Goal: Task Accomplishment & Management: Use online tool/utility

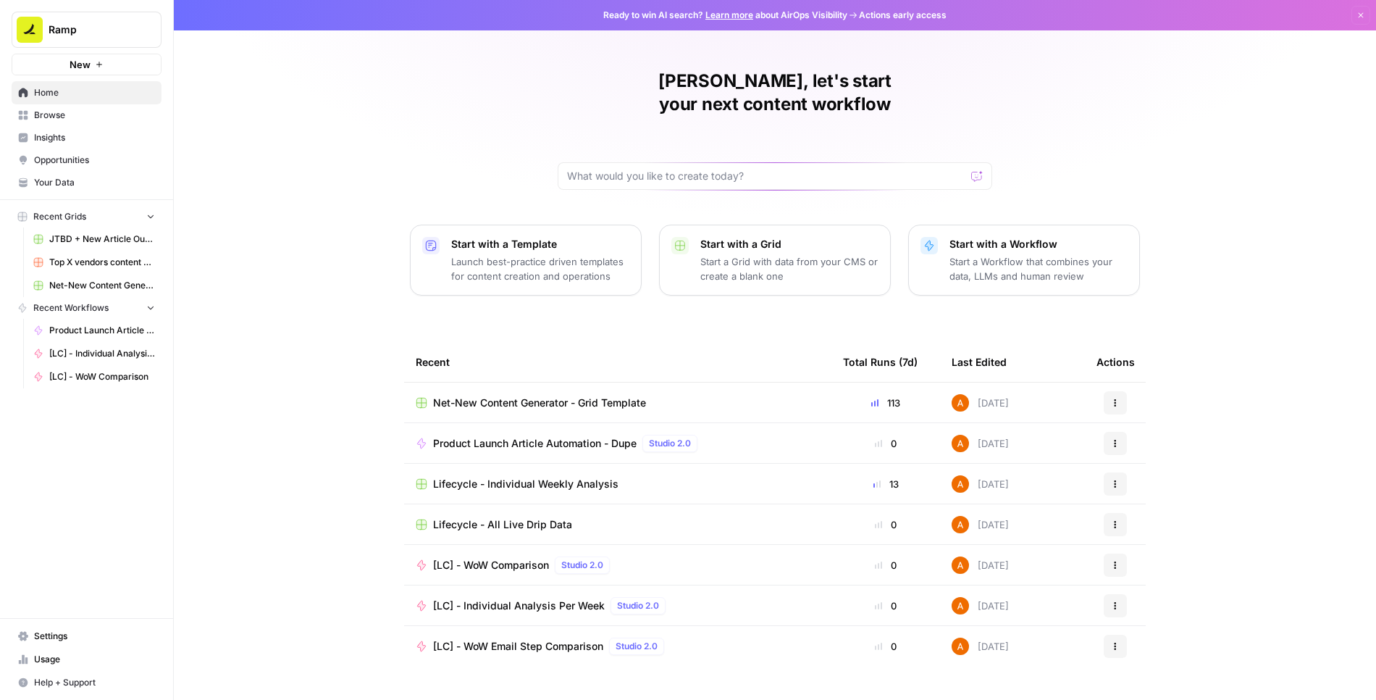
click at [510, 395] on span "Net-New Content Generator - Grid Template" at bounding box center [539, 402] width 213 height 14
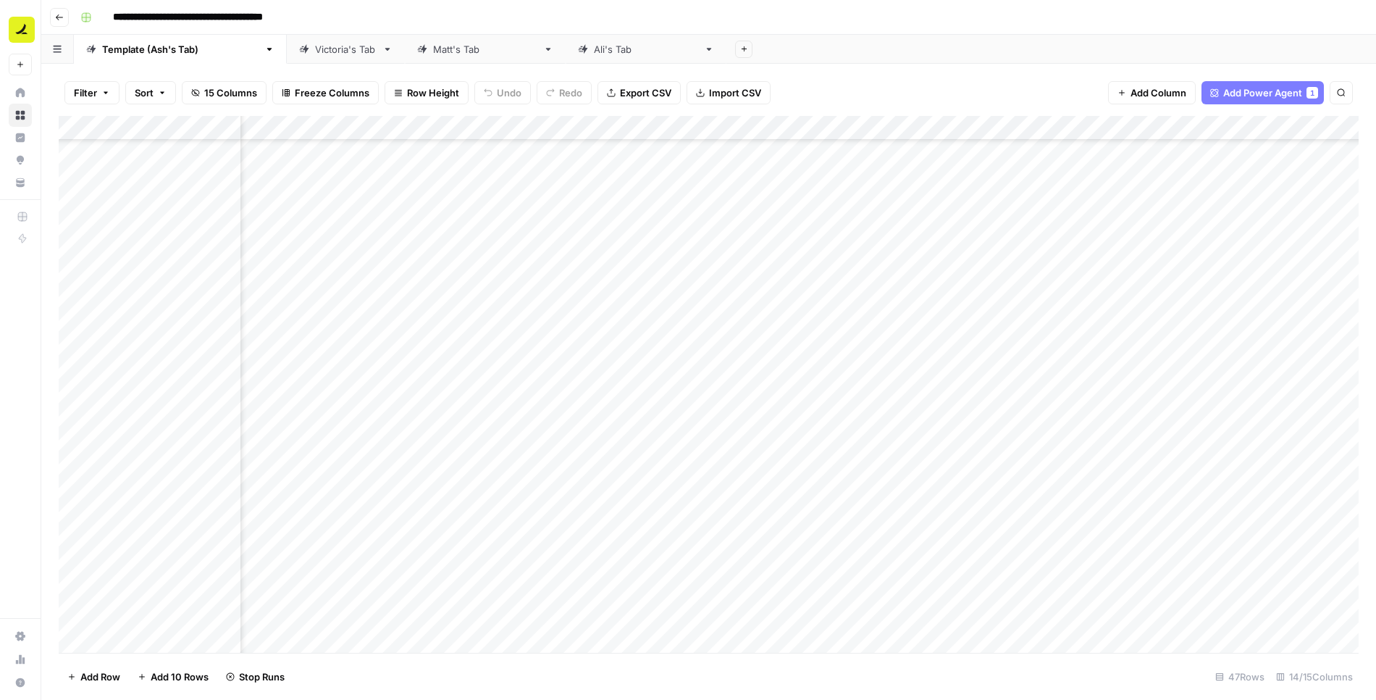
scroll to position [667, 0]
click at [97, 493] on div "Add Column" at bounding box center [709, 384] width 1300 height 537
click at [95, 493] on div "Add Column" at bounding box center [709, 384] width 1300 height 537
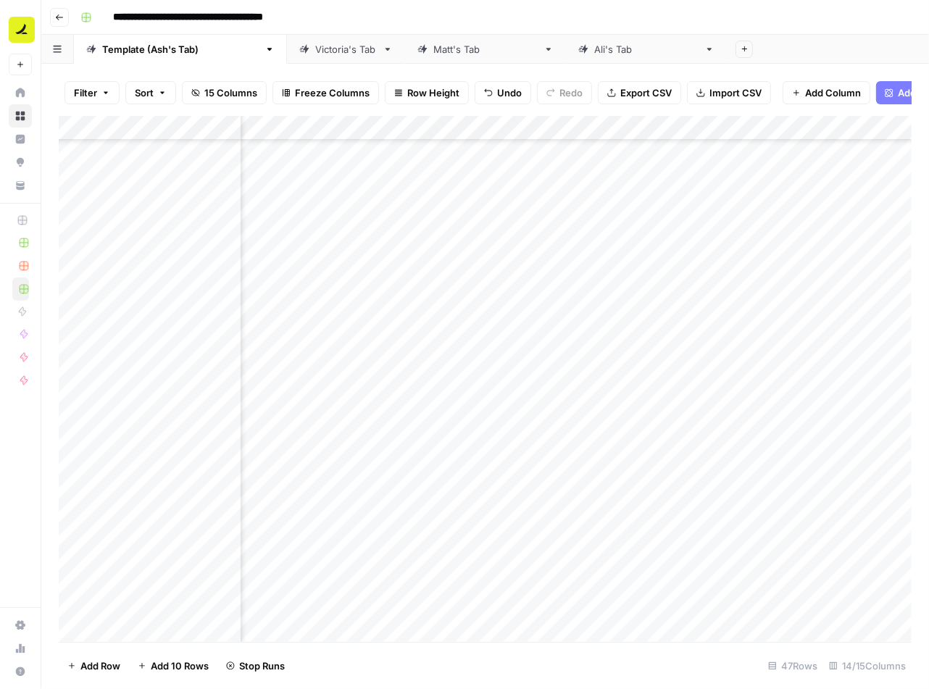
scroll to position [669, 201]
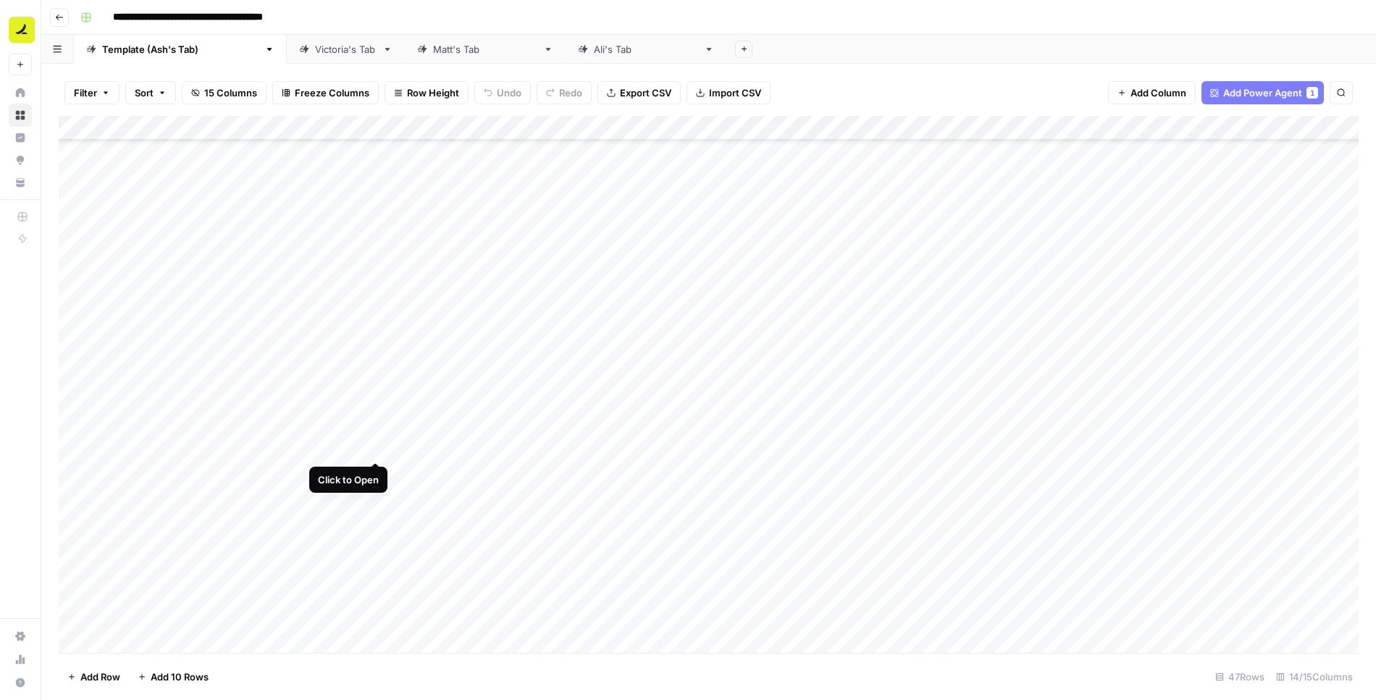
scroll to position [667, 0]
click at [677, 493] on div "Add Column" at bounding box center [709, 384] width 1300 height 537
click at [78, 490] on div "Add Column" at bounding box center [709, 384] width 1300 height 537
click at [109, 677] on span "Delete 1 Row" at bounding box center [96, 676] width 58 height 14
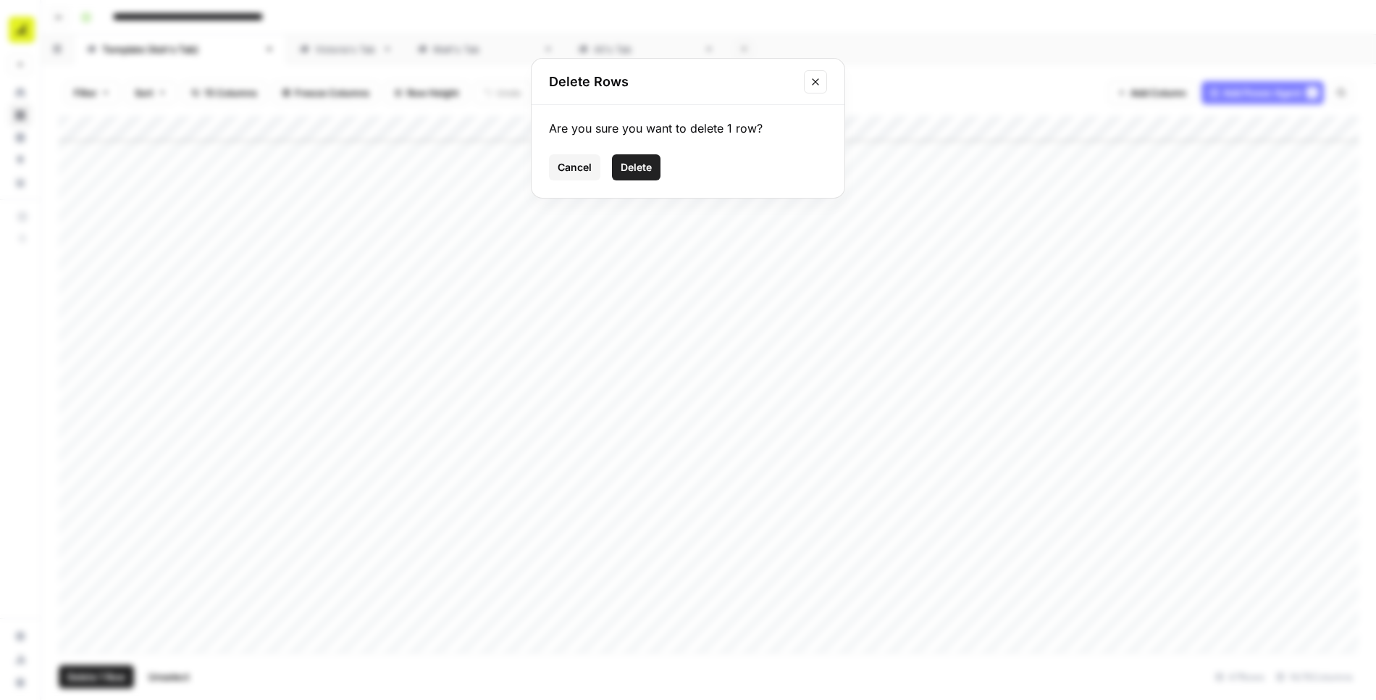
click at [648, 163] on span "Delete" at bounding box center [636, 167] width 31 height 14
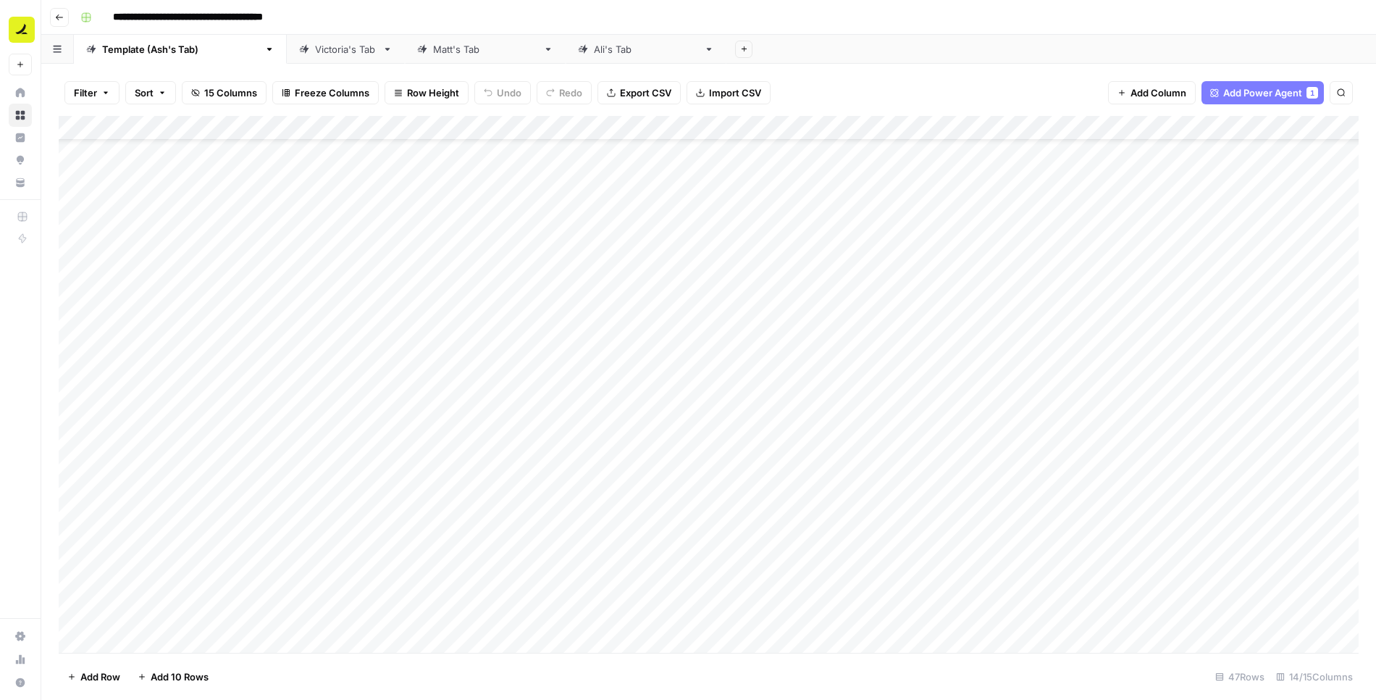
scroll to position [667, 0]
click at [782, 17] on div "**********" at bounding box center [718, 17] width 1287 height 23
click at [170, 550] on div "Add Column" at bounding box center [709, 384] width 1300 height 537
click at [201, 566] on div "Add Column" at bounding box center [709, 384] width 1300 height 537
click at [157, 595] on div "Add Column" at bounding box center [709, 384] width 1300 height 537
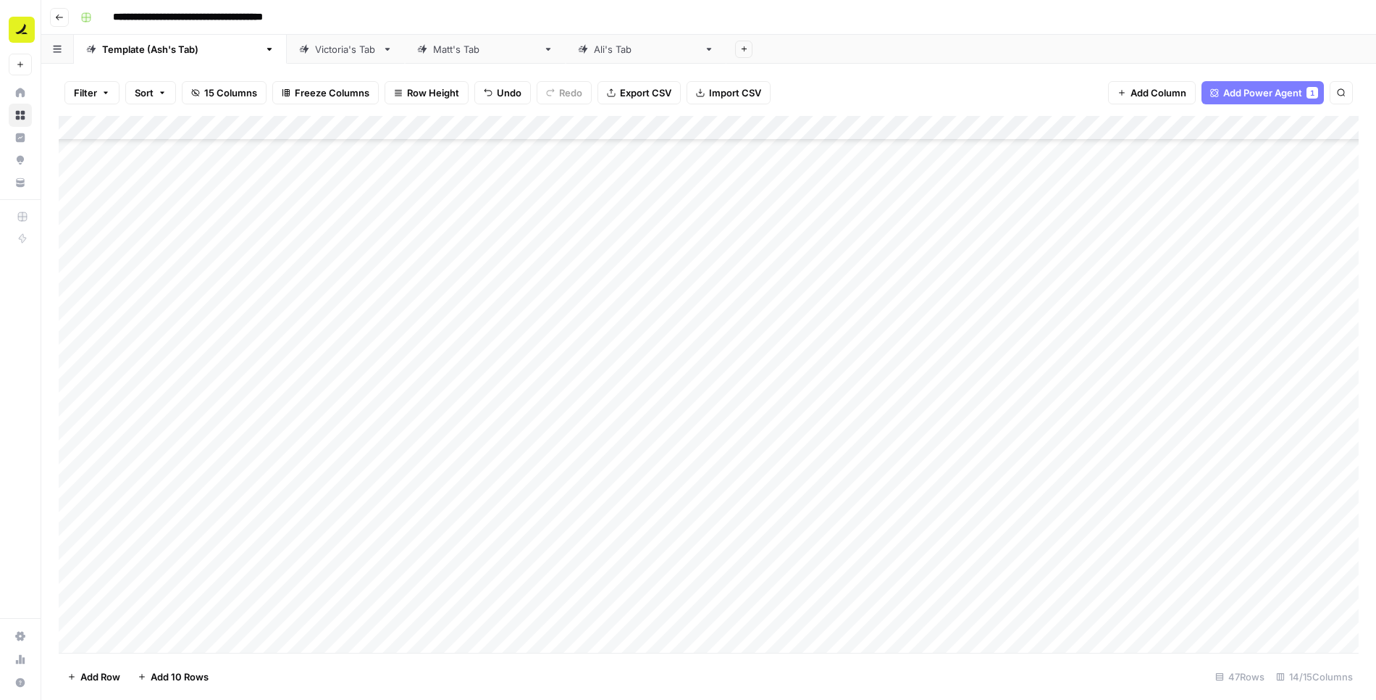
click at [203, 591] on div "Add Column" at bounding box center [709, 384] width 1300 height 537
type textarea "**********"
click at [97, 543] on div "Add Column" at bounding box center [709, 384] width 1300 height 537
click at [96, 566] on div "Add Column" at bounding box center [709, 384] width 1300 height 537
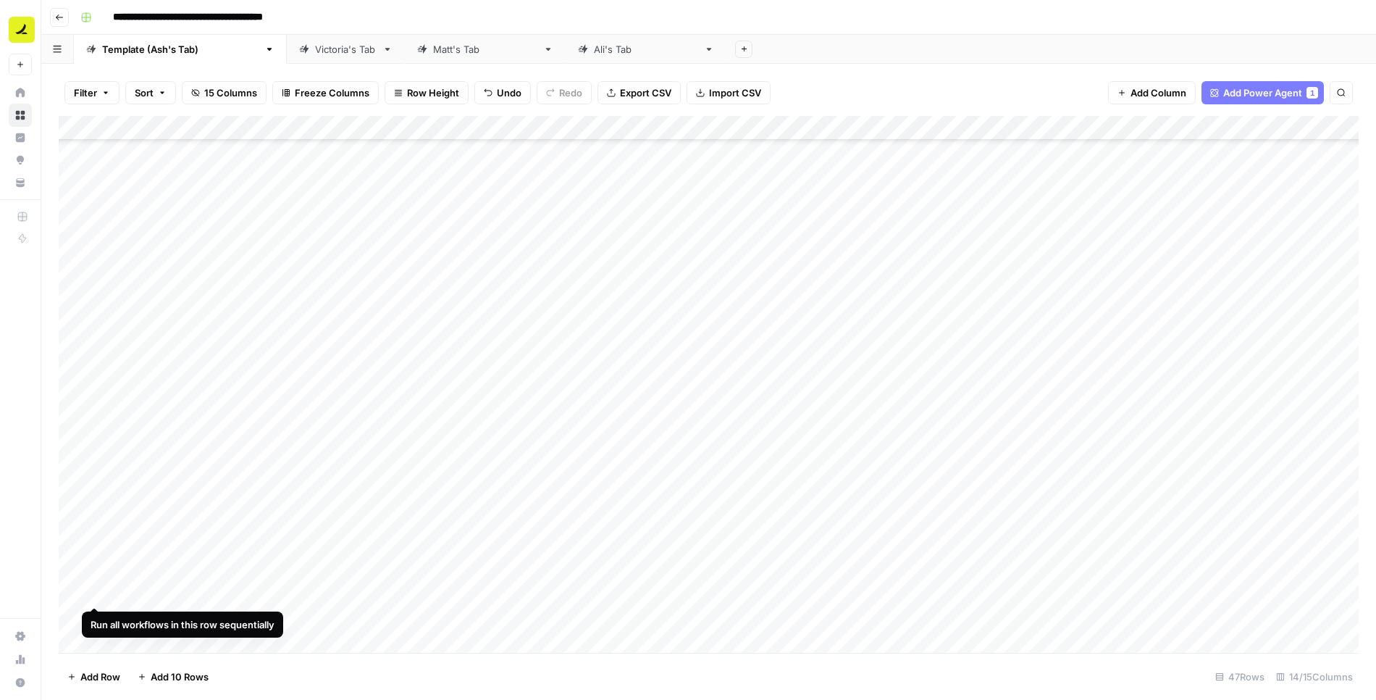
click at [96, 593] on div "Add Column" at bounding box center [709, 384] width 1300 height 537
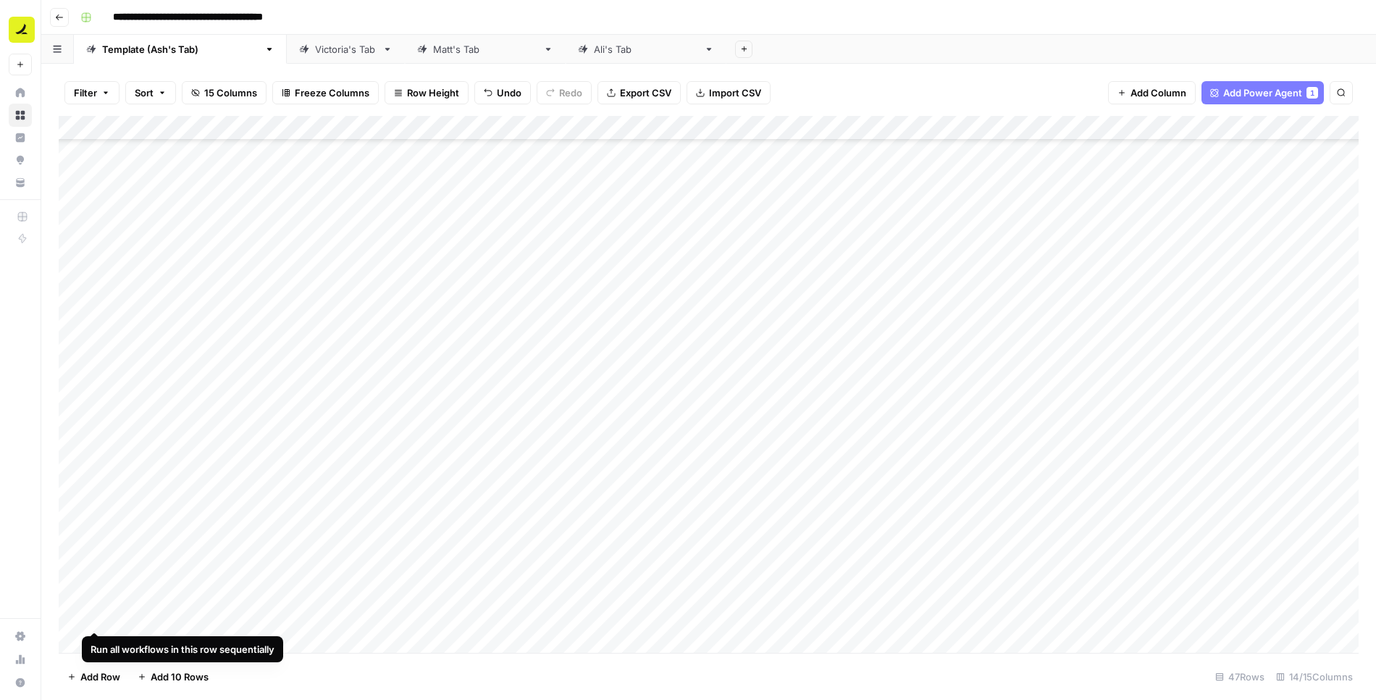
click at [95, 617] on div "Add Column" at bounding box center [709, 384] width 1300 height 537
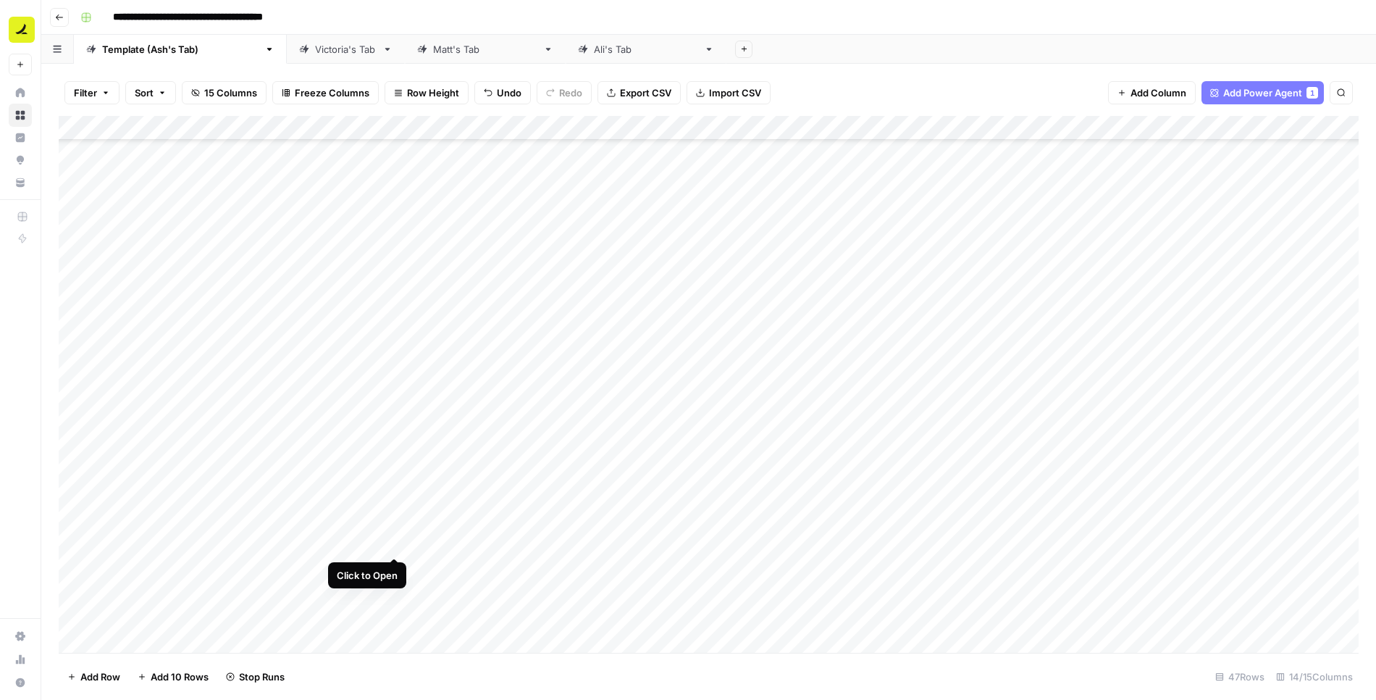
click at [395, 544] on div "Add Column" at bounding box center [709, 384] width 1300 height 537
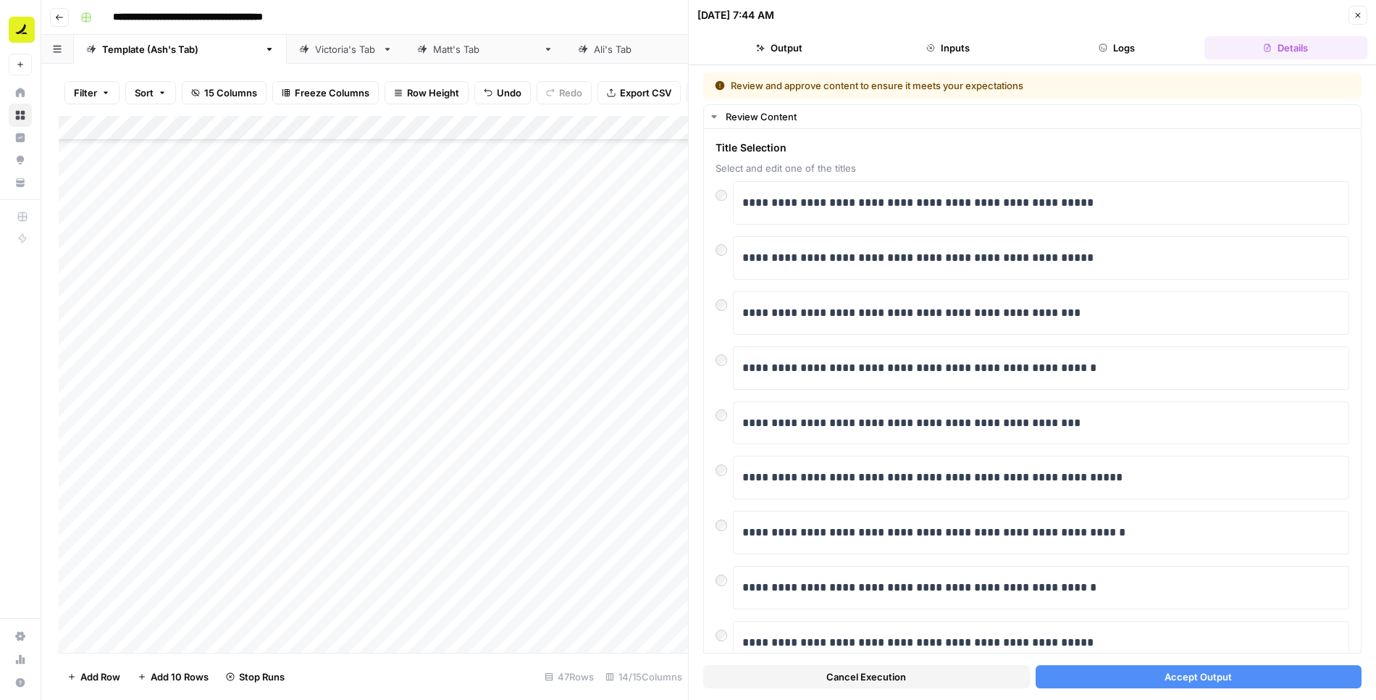
click at [1134, 680] on button "Accept Output" at bounding box center [1199, 676] width 327 height 23
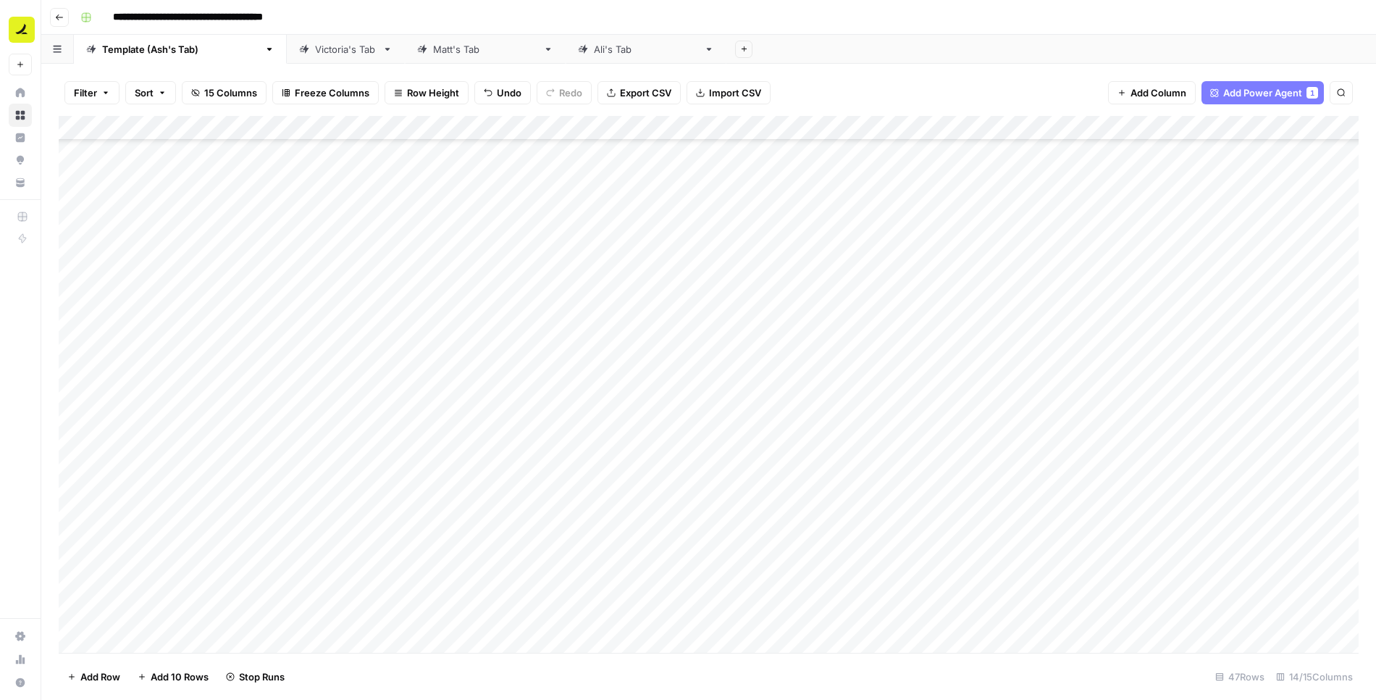
click at [394, 566] on div "Add Column" at bounding box center [709, 384] width 1300 height 537
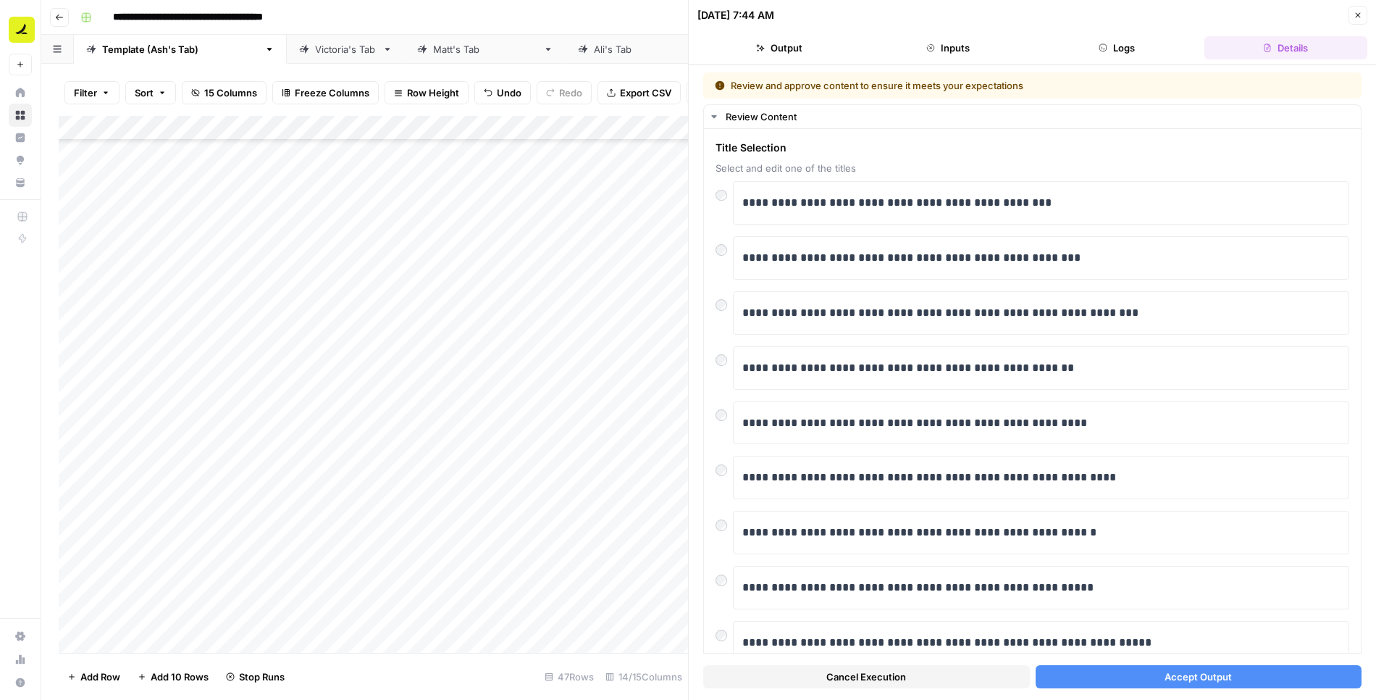
click at [1160, 671] on button "Accept Output" at bounding box center [1199, 676] width 327 height 23
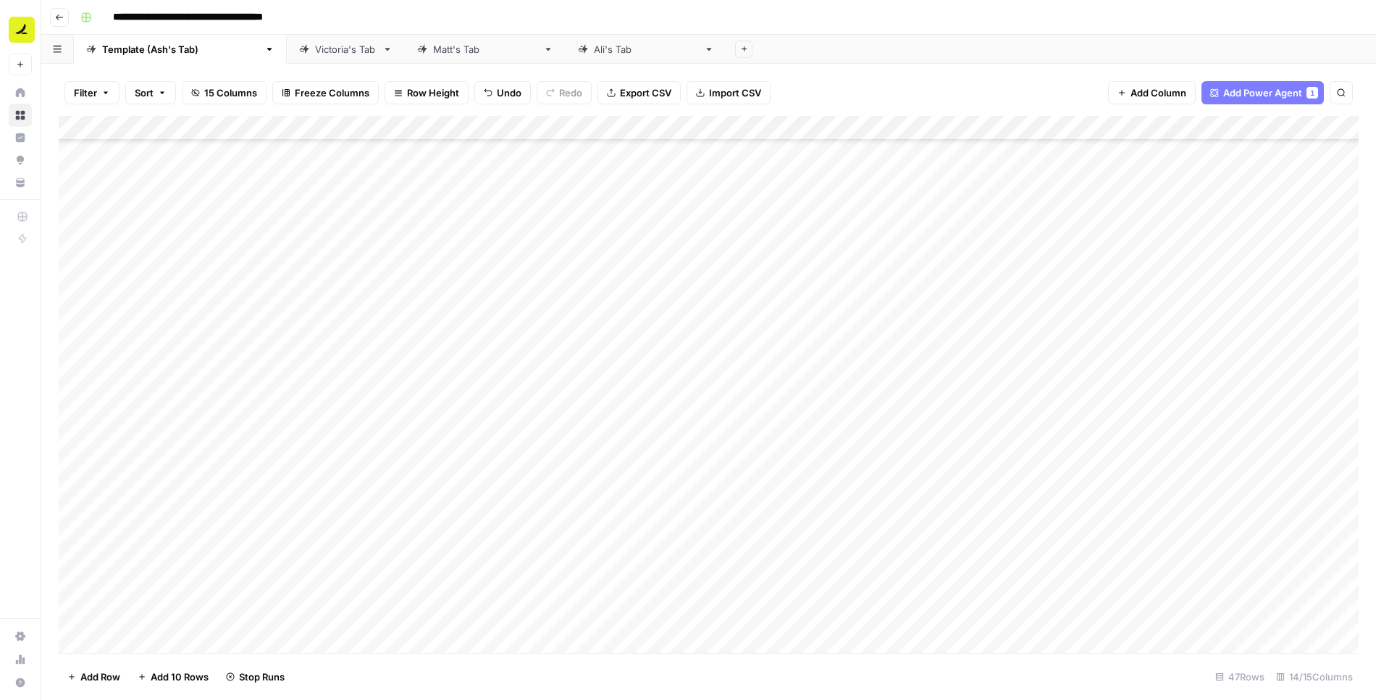
click at [396, 592] on div "Add Column" at bounding box center [709, 384] width 1300 height 537
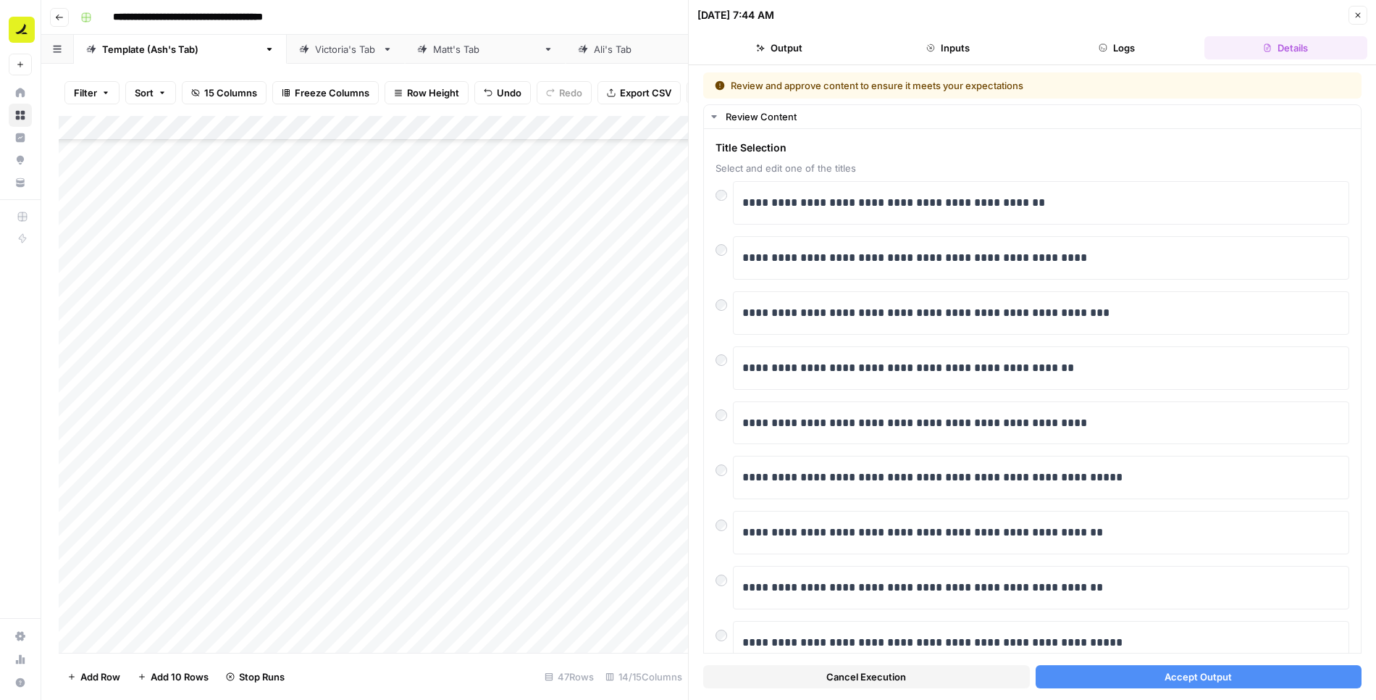
click at [1121, 685] on button "Accept Output" at bounding box center [1199, 676] width 327 height 23
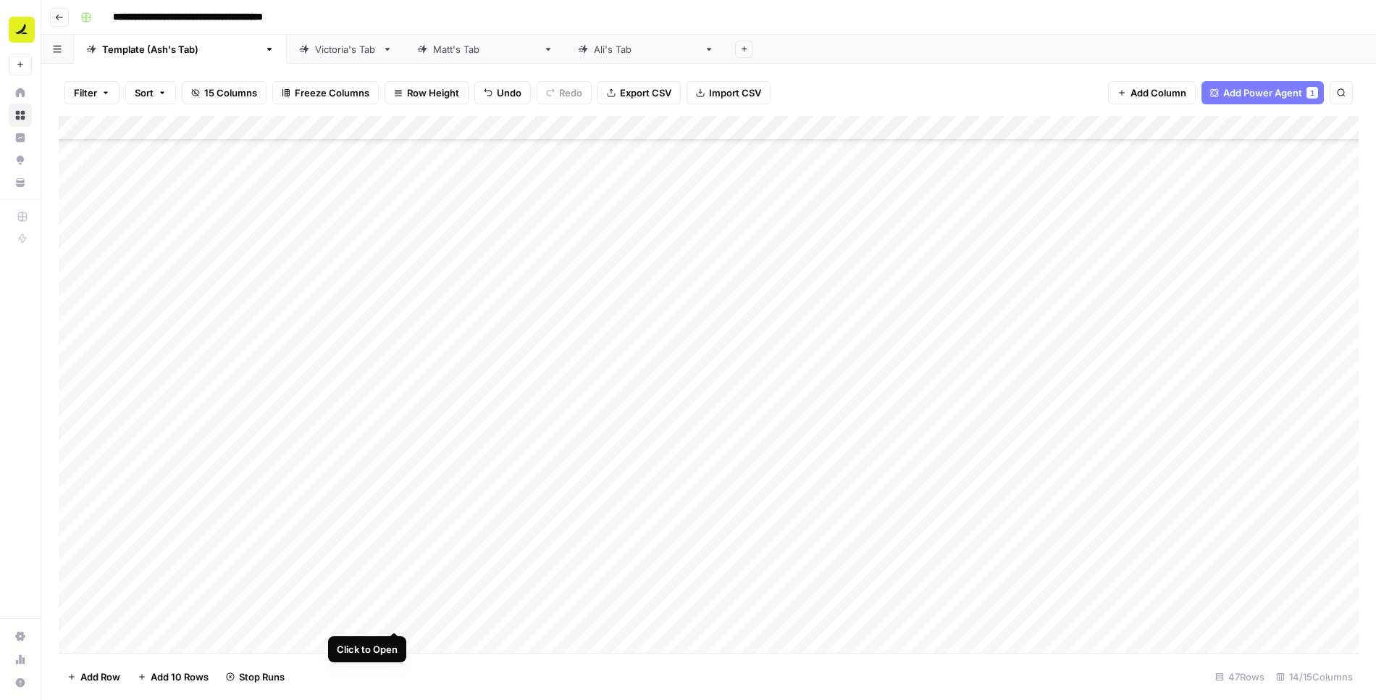
click at [394, 615] on div "Add Column" at bounding box center [709, 384] width 1300 height 537
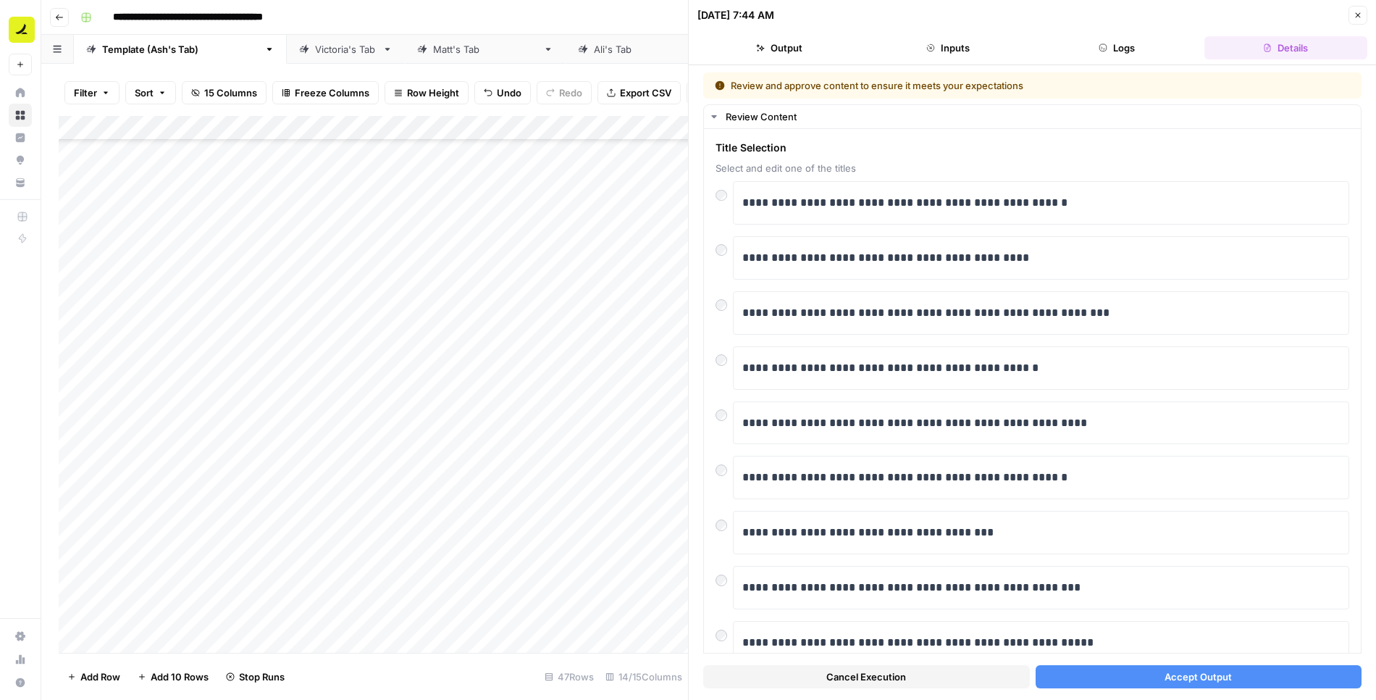
click at [1147, 681] on button "Accept Output" at bounding box center [1199, 676] width 327 height 23
